Goal: Check status: Check status

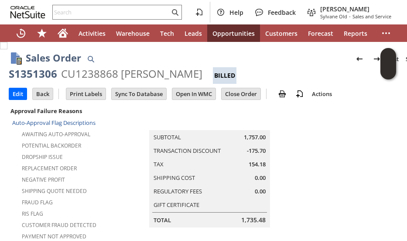
click at [103, 11] on input "text" at bounding box center [111, 12] width 117 height 10
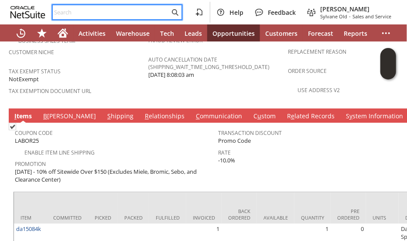
paste input "8139202149"
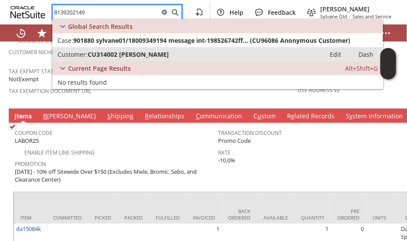
type input "8139202149"
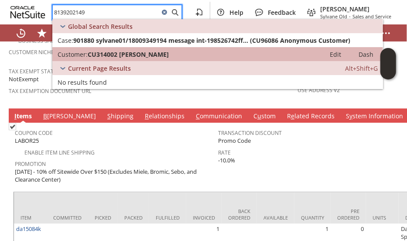
click at [121, 52] on span "CU314002 [PERSON_NAME]" at bounding box center [128, 54] width 81 height 8
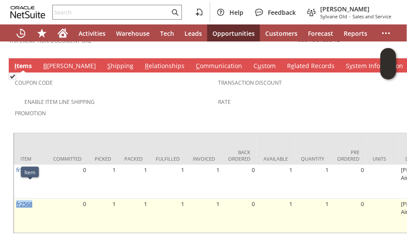
drag, startPoint x: 38, startPoint y: 191, endPoint x: 17, endPoint y: 185, distance: 22.3
click at [17, 199] on td "fr2568" at bounding box center [30, 216] width 33 height 34
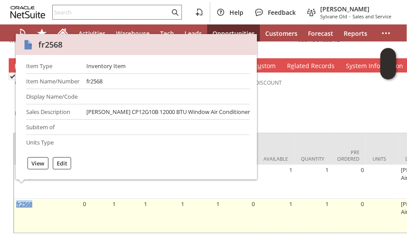
copy link "fr2568"
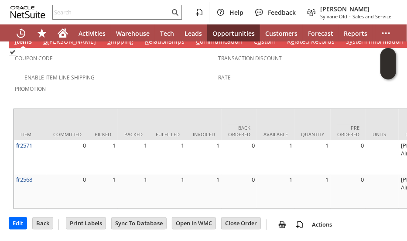
scroll to position [707, 0]
click at [38, 217] on input "Back" at bounding box center [43, 222] width 20 height 11
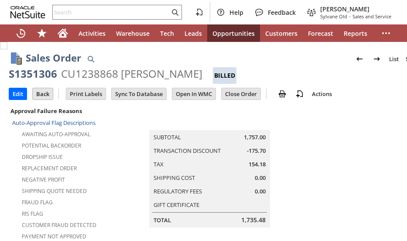
click at [45, 93] on input "Back" at bounding box center [43, 93] width 20 height 11
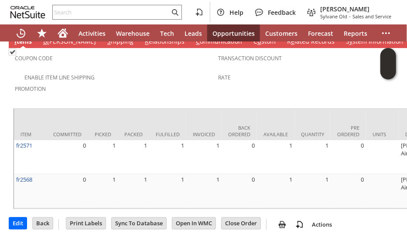
scroll to position [0, 359]
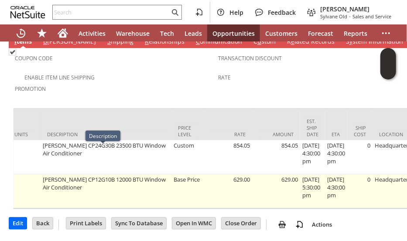
click at [90, 174] on td "[PERSON_NAME] CP12G10B 12000 BTU Window Air Conditioner" at bounding box center [106, 191] width 131 height 34
copy td "CP12G10B"
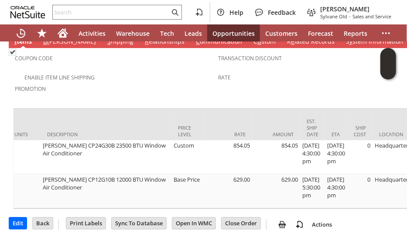
click at [63, 83] on div "Promotion" at bounding box center [114, 92] width 199 height 18
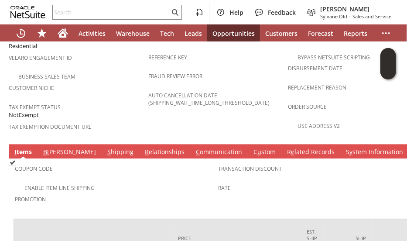
click at [194, 148] on link "C ommunication" at bounding box center [219, 153] width 51 height 10
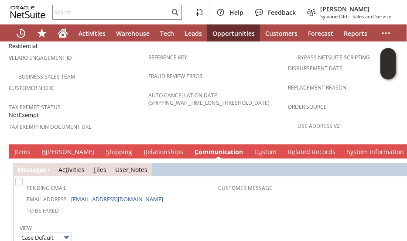
scroll to position [0, 0]
click at [83, 18] on div at bounding box center [117, 12] width 130 height 15
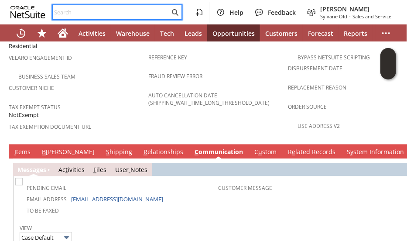
click at [85, 15] on input "text" at bounding box center [111, 12] width 117 height 10
paste input "18453881331"
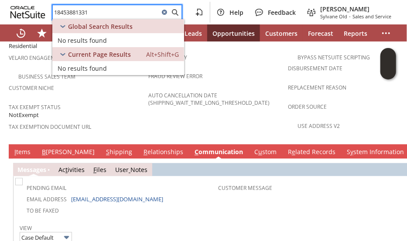
click at [59, 12] on input "18453881331" at bounding box center [106, 12] width 107 height 10
type input "8453881331"
click at [164, 13] on icon at bounding box center [164, 12] width 5 height 5
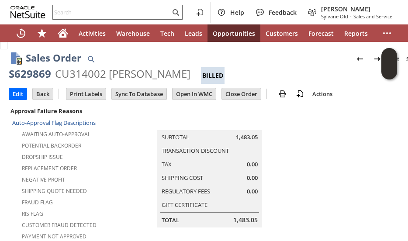
click at [79, 17] on div at bounding box center [117, 12] width 130 height 15
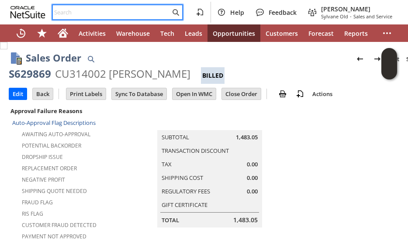
click at [81, 14] on input "text" at bounding box center [111, 12] width 117 height 10
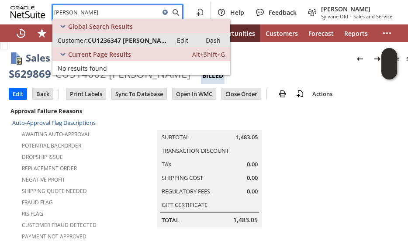
type input "[PERSON_NAME]"
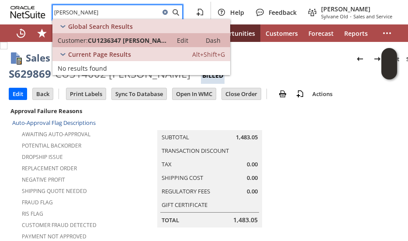
click at [103, 39] on span "CU1236347 [PERSON_NAME]" at bounding box center [127, 40] width 79 height 8
